Goal: Check status

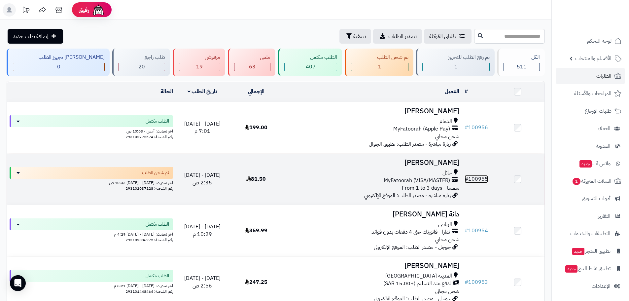
click at [485, 178] on link "# 100955" at bounding box center [476, 179] width 23 height 8
